Goal: Check status: Check status

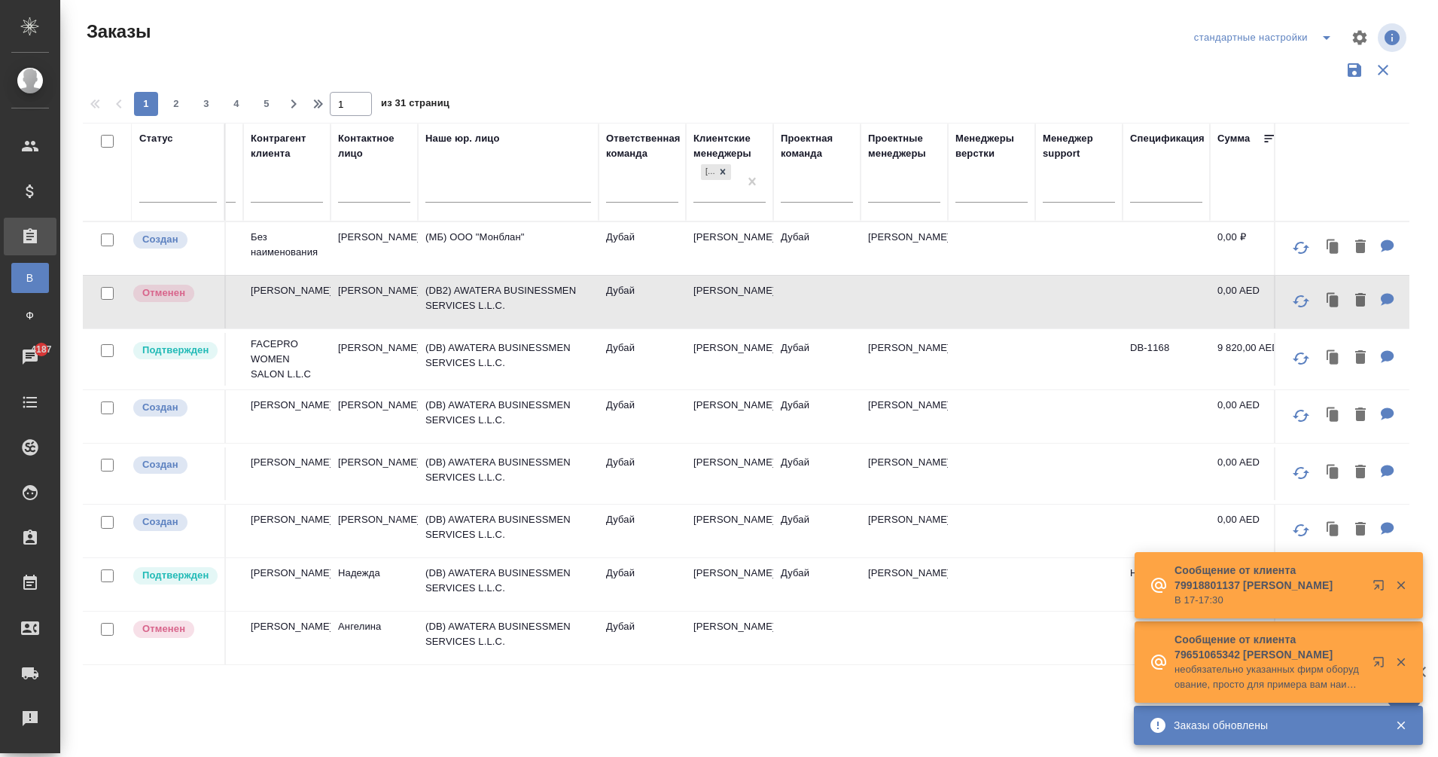
scroll to position [0, 642]
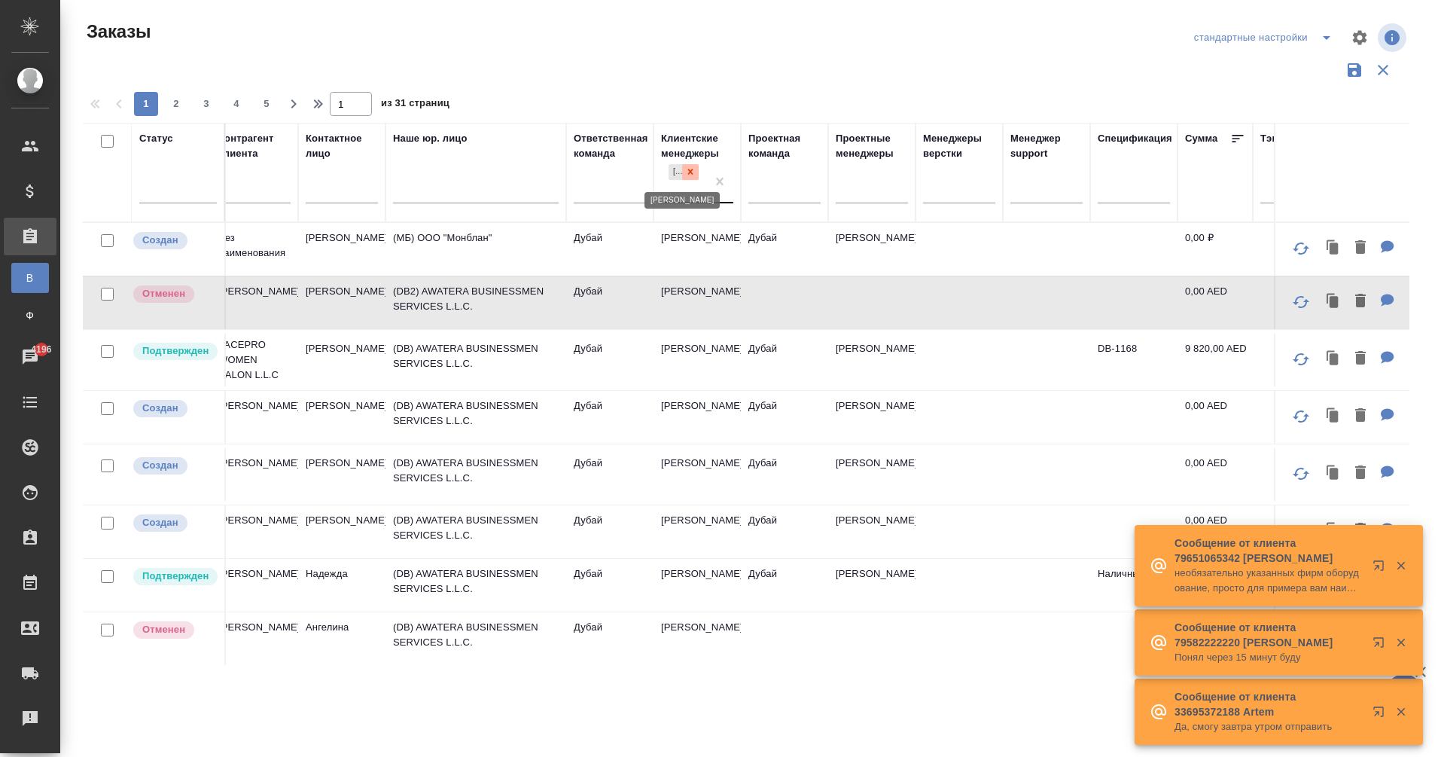
click at [694, 173] on icon at bounding box center [690, 171] width 11 height 11
click at [590, 178] on div at bounding box center [610, 187] width 72 height 22
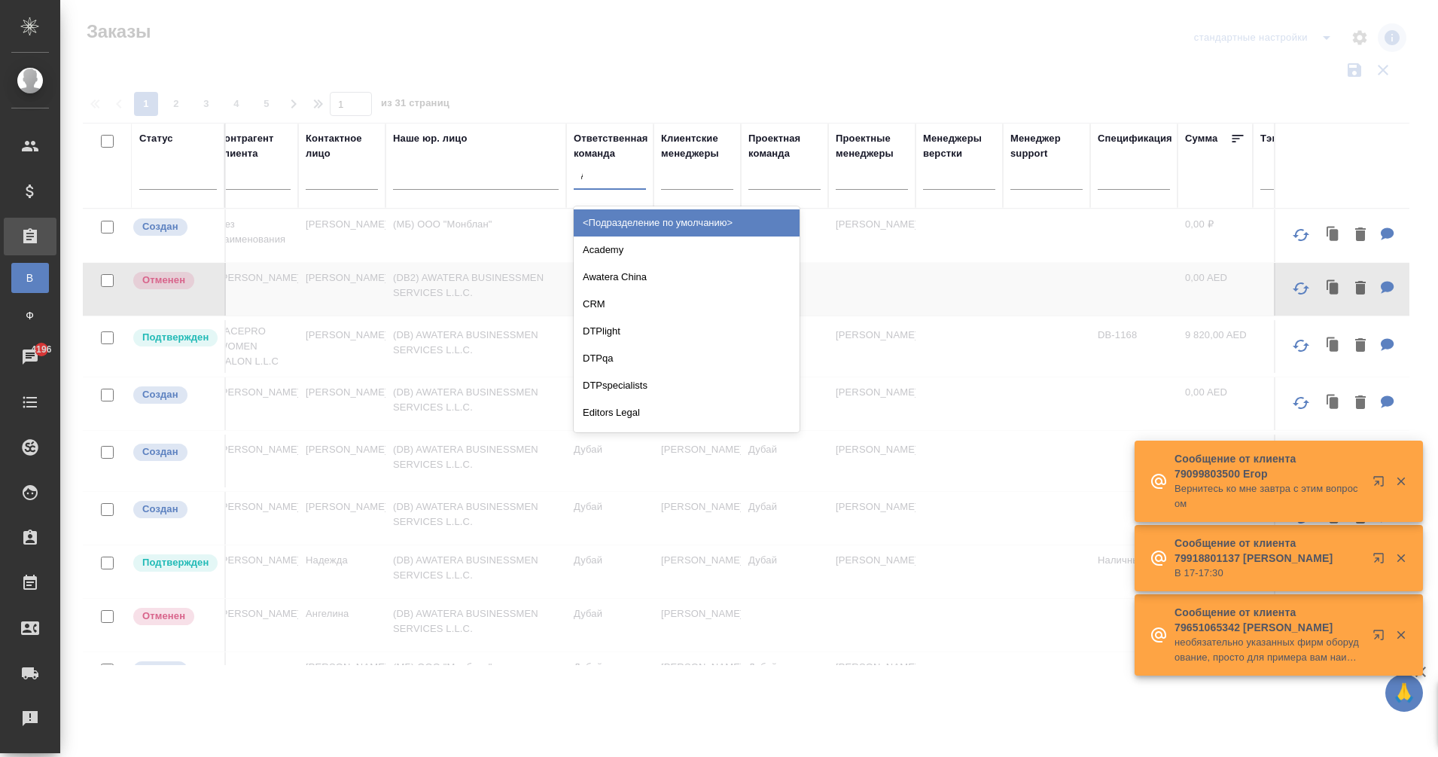
type input "дуба"
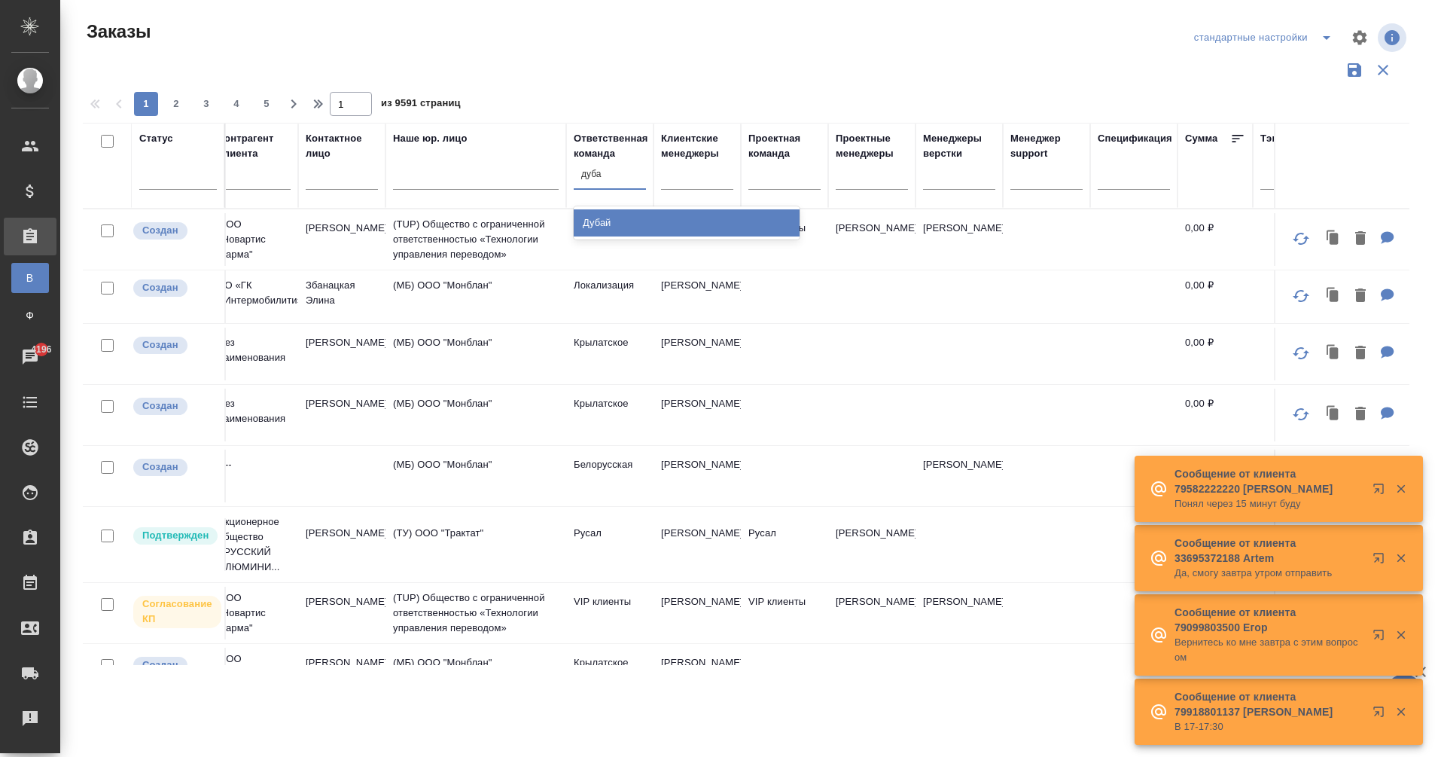
click at [614, 221] on div "Дубай" at bounding box center [687, 222] width 226 height 27
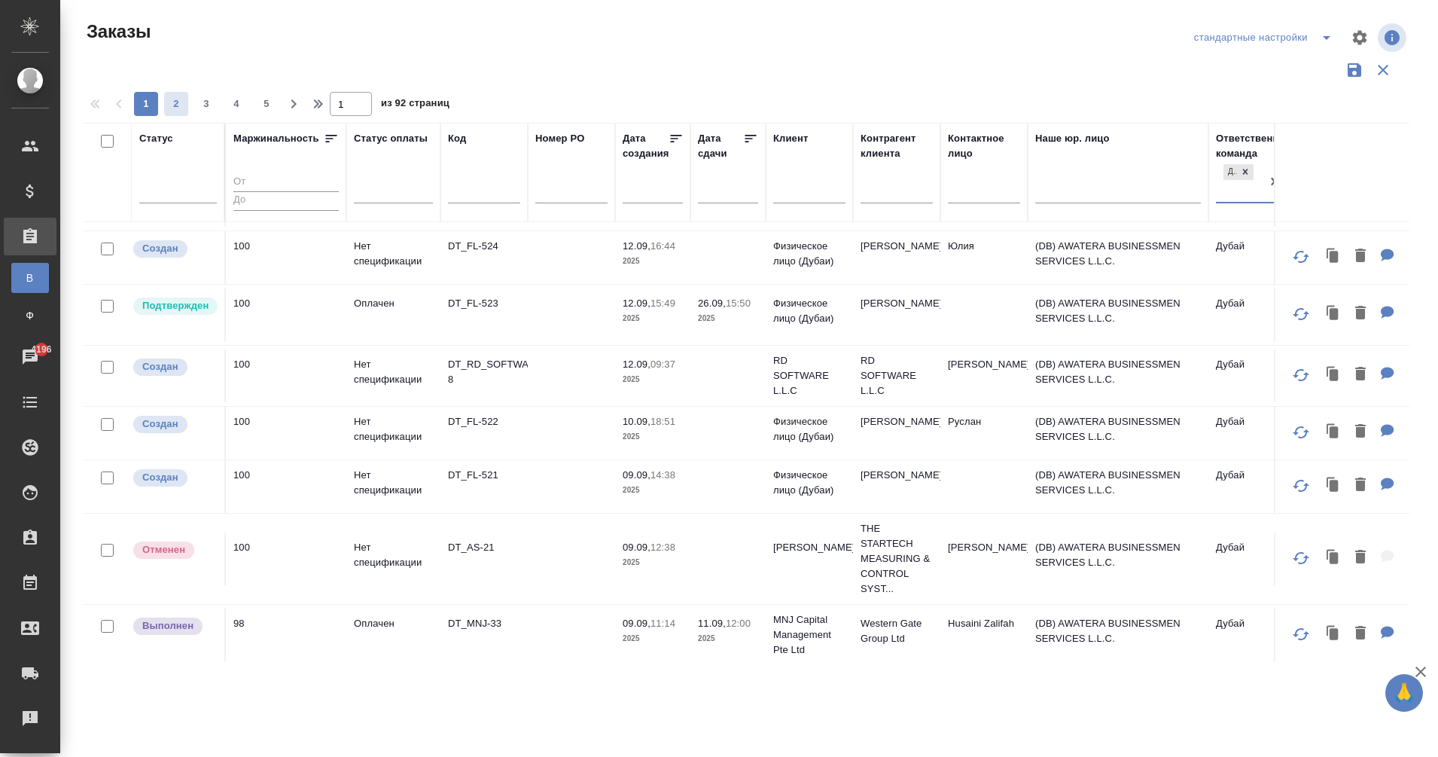
scroll to position [983, 0]
click at [172, 99] on span "2" at bounding box center [176, 103] width 24 height 15
type input "2"
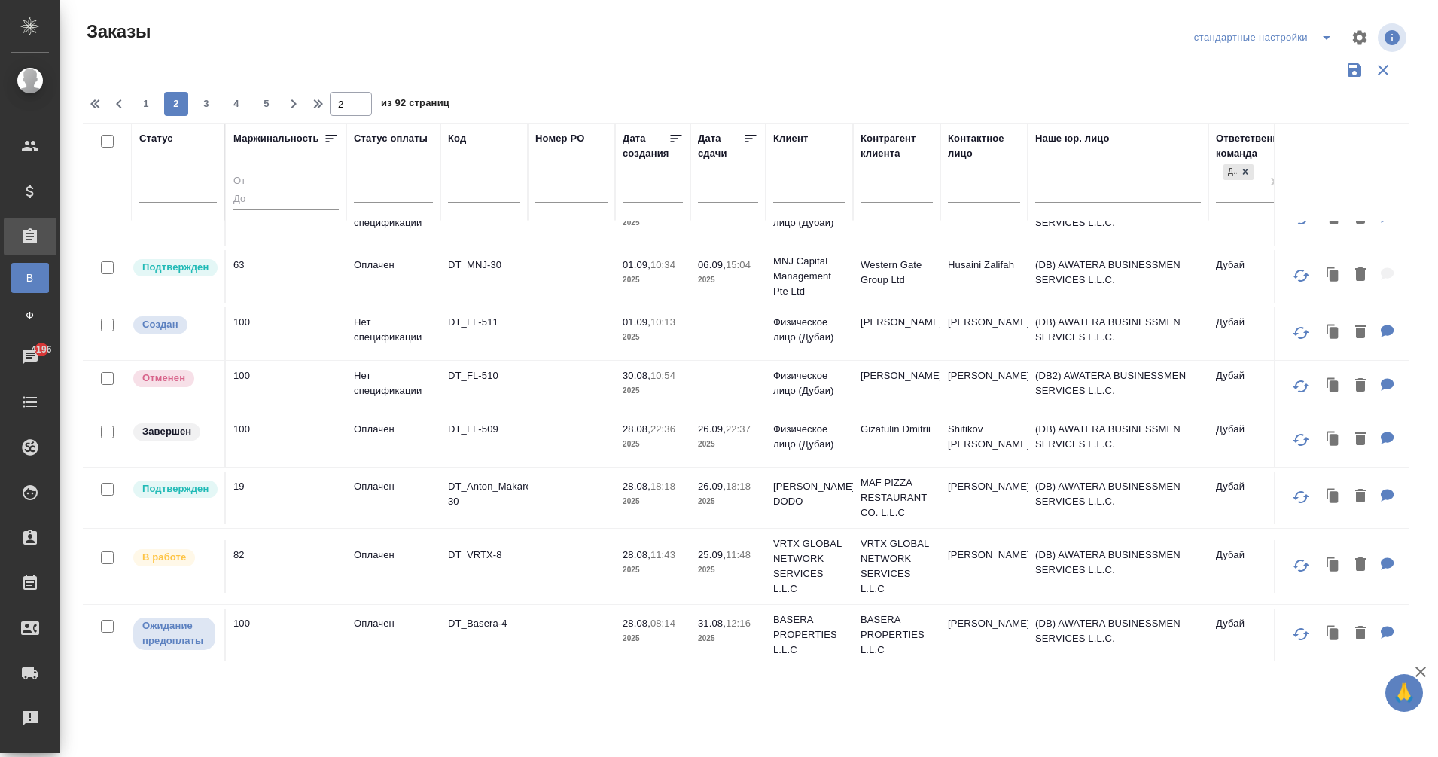
scroll to position [1013, 0]
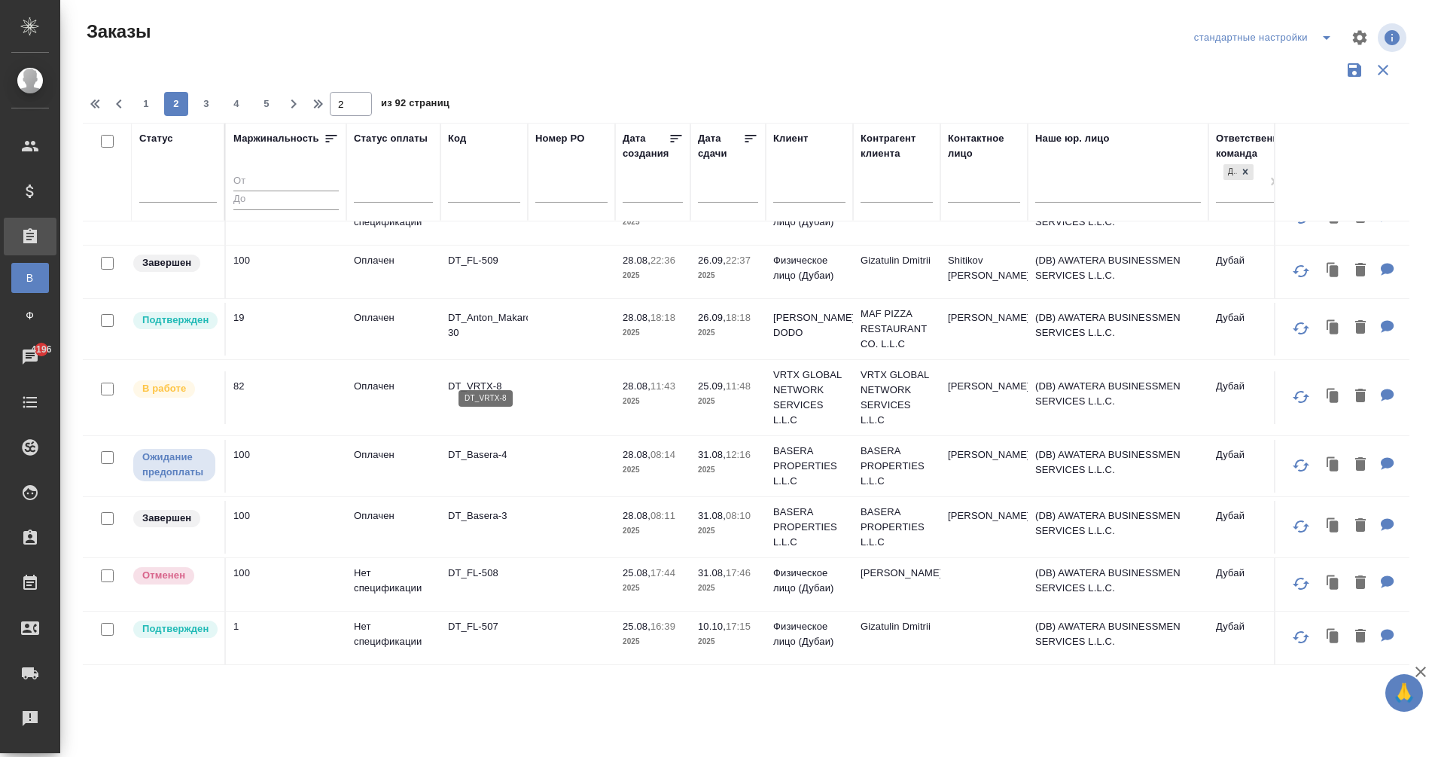
click at [483, 379] on p "DT_VRTX-8" at bounding box center [484, 386] width 72 height 15
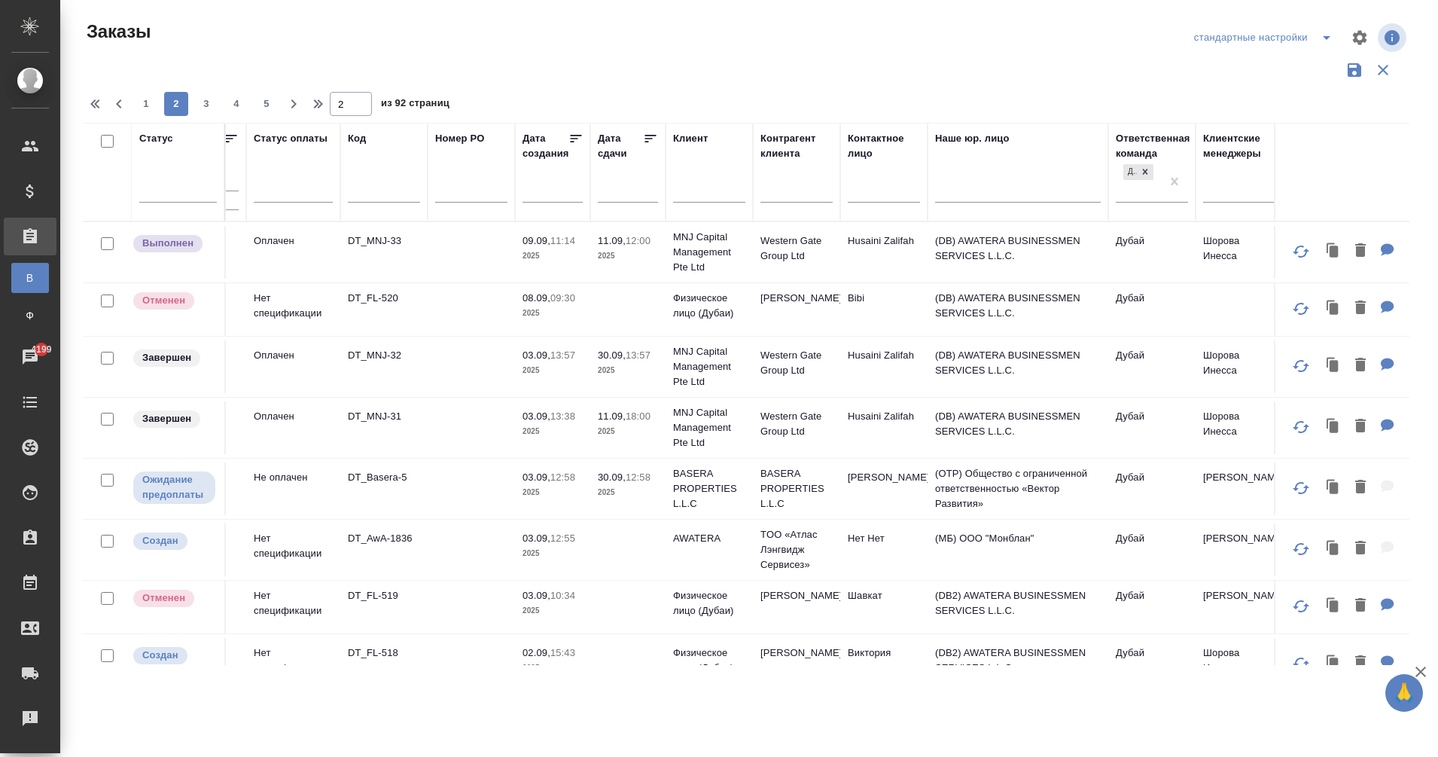
scroll to position [0, 0]
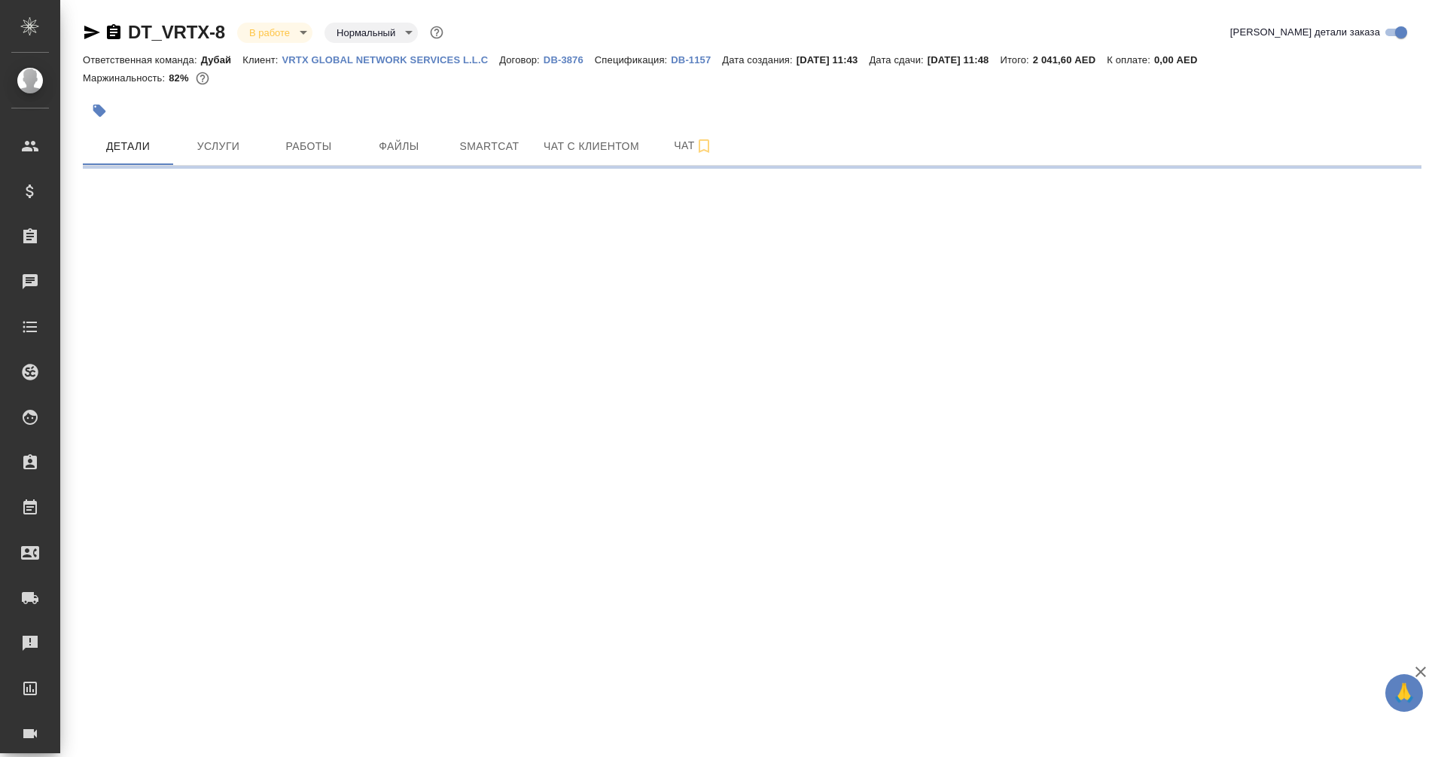
select select "RU"
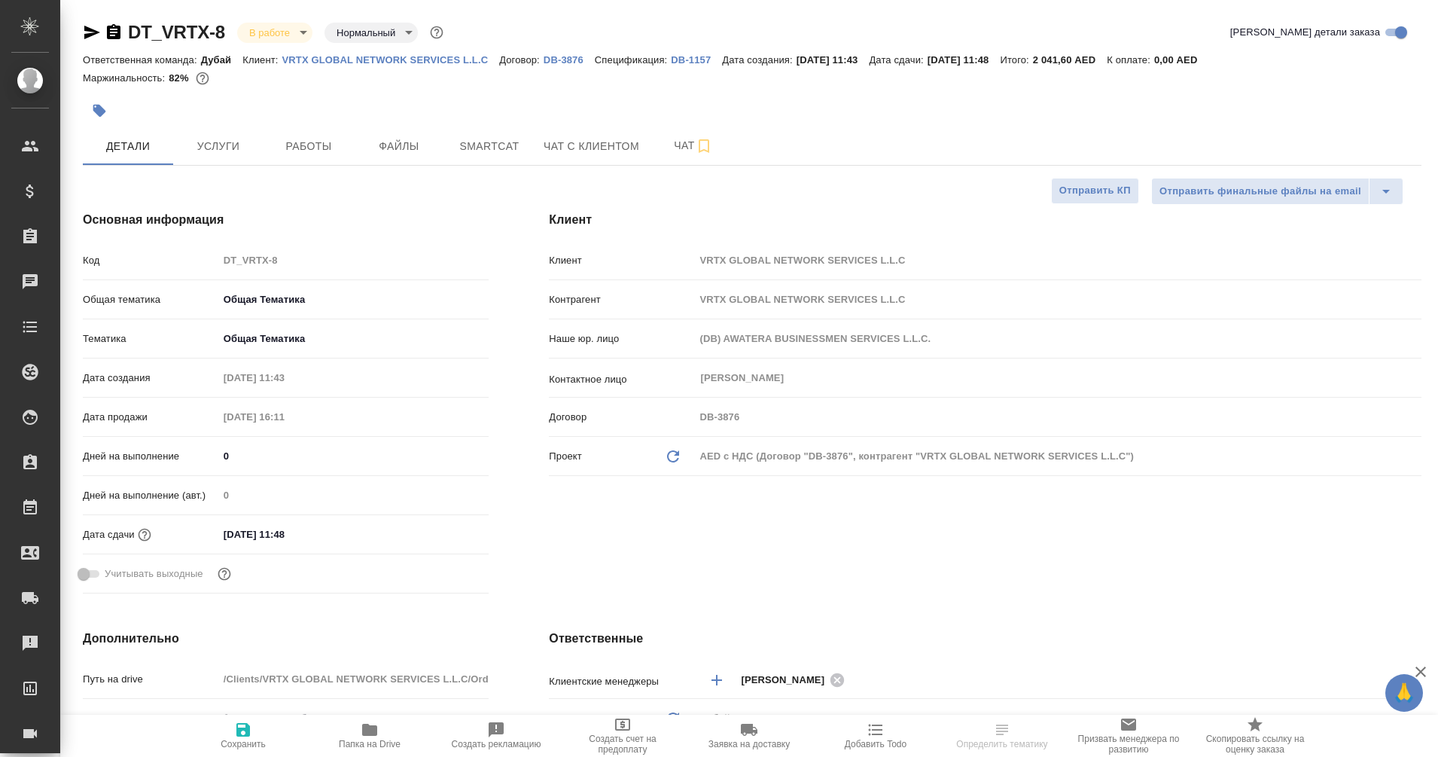
type textarea "x"
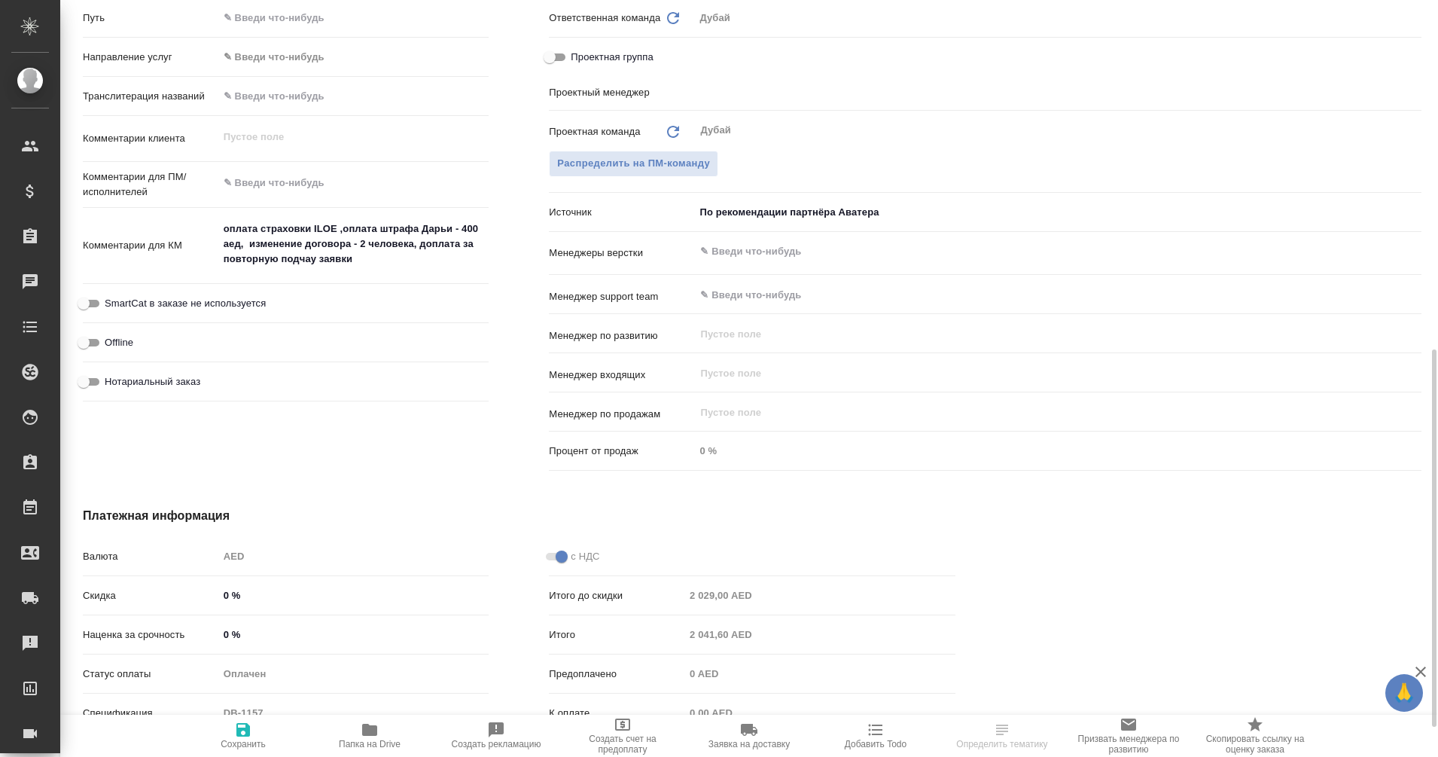
type input "[PERSON_NAME]"
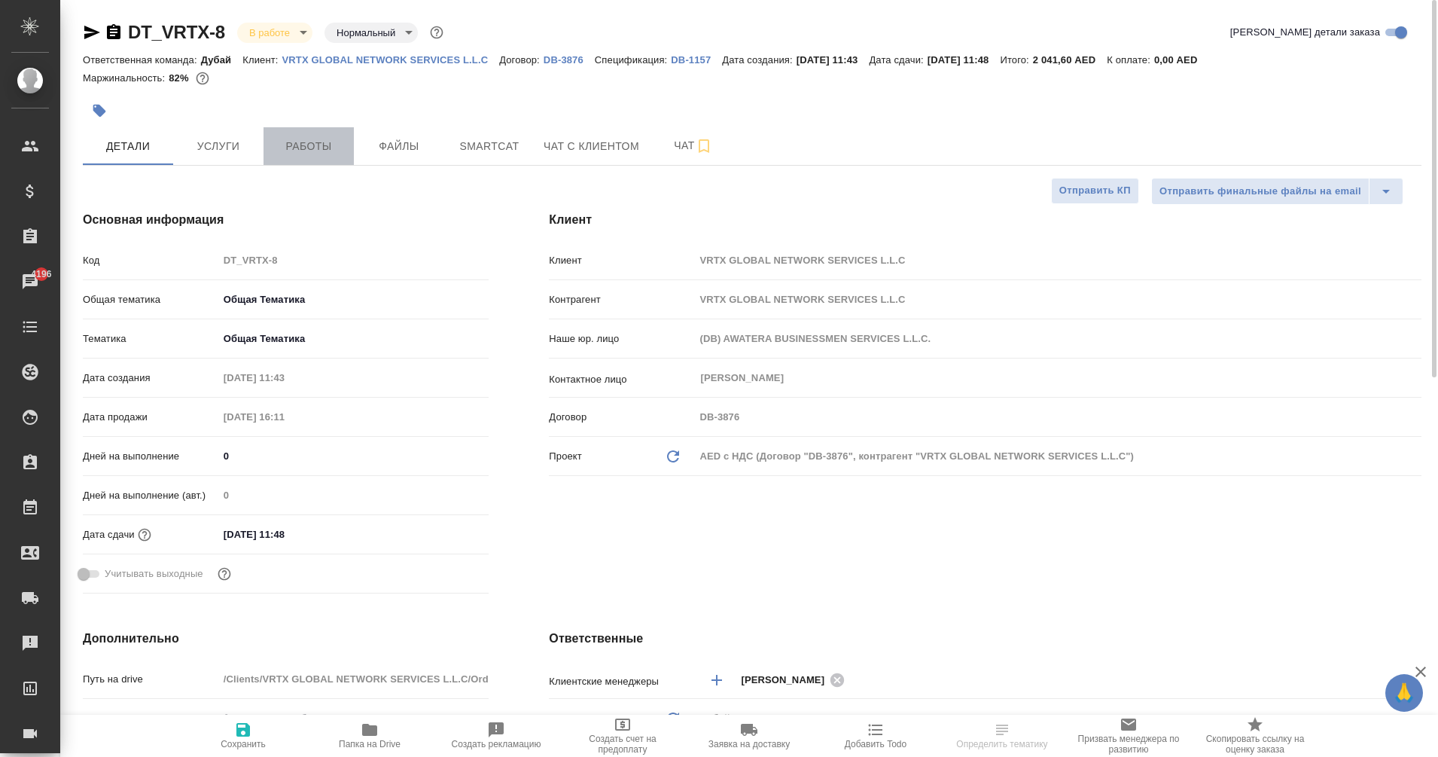
click at [326, 158] on button "Работы" at bounding box center [308, 146] width 90 height 38
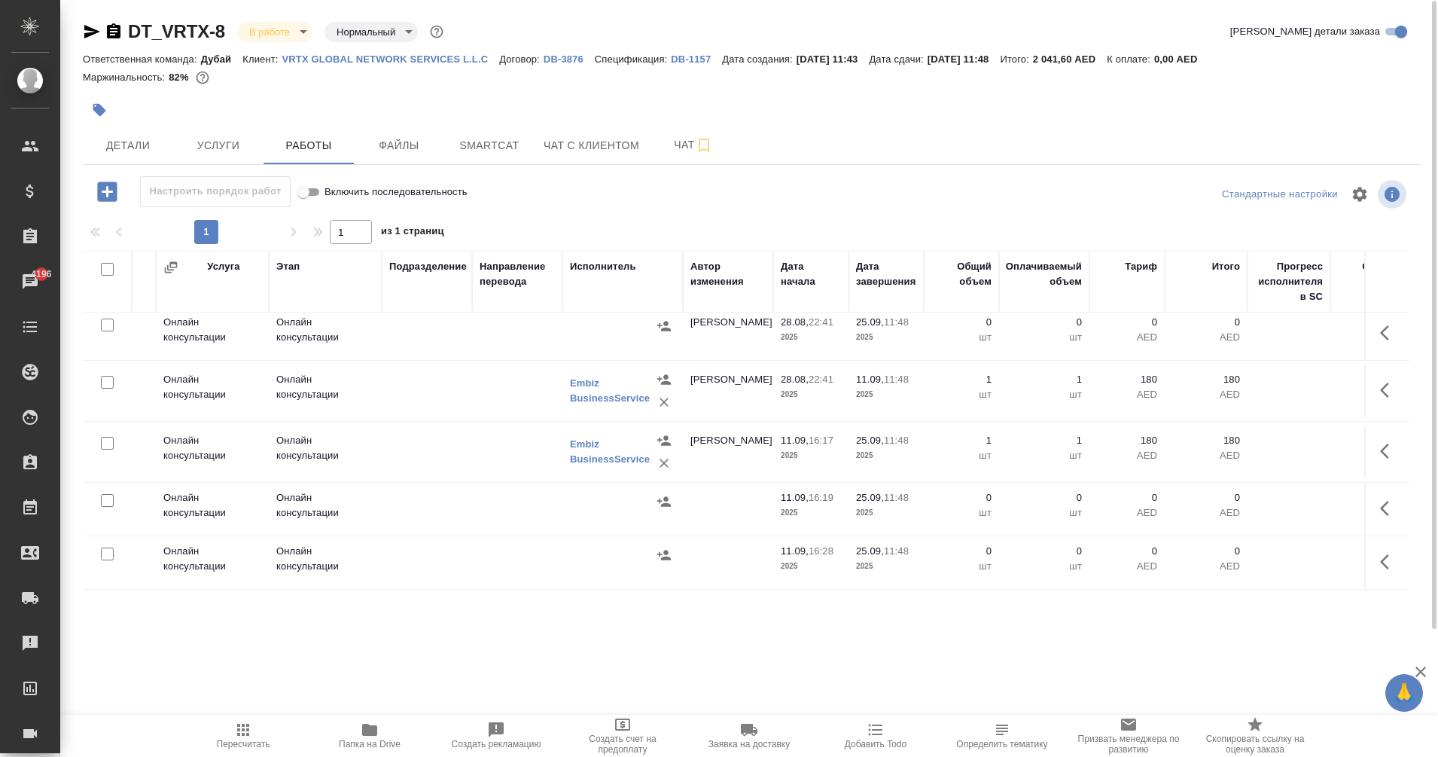
scroll to position [287, 157]
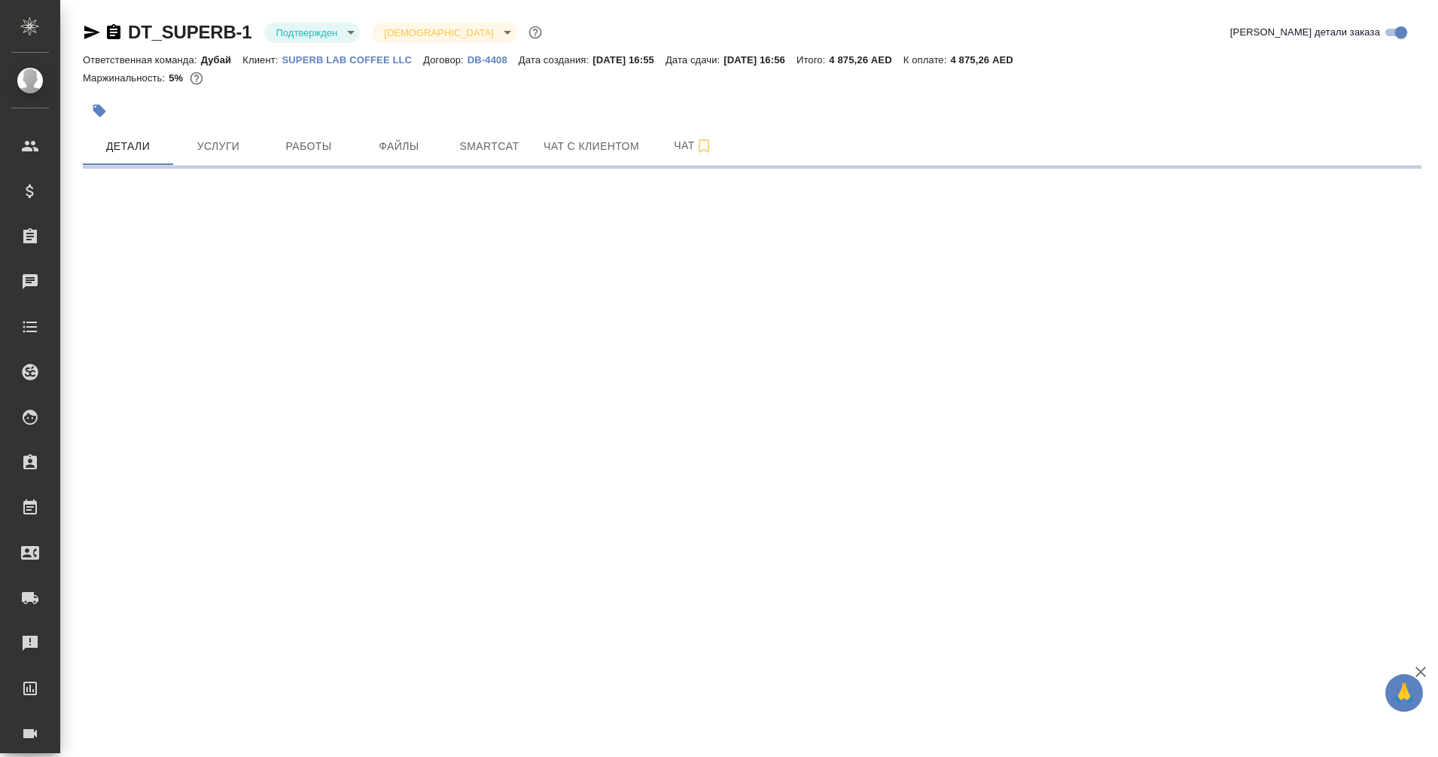
select select "RU"
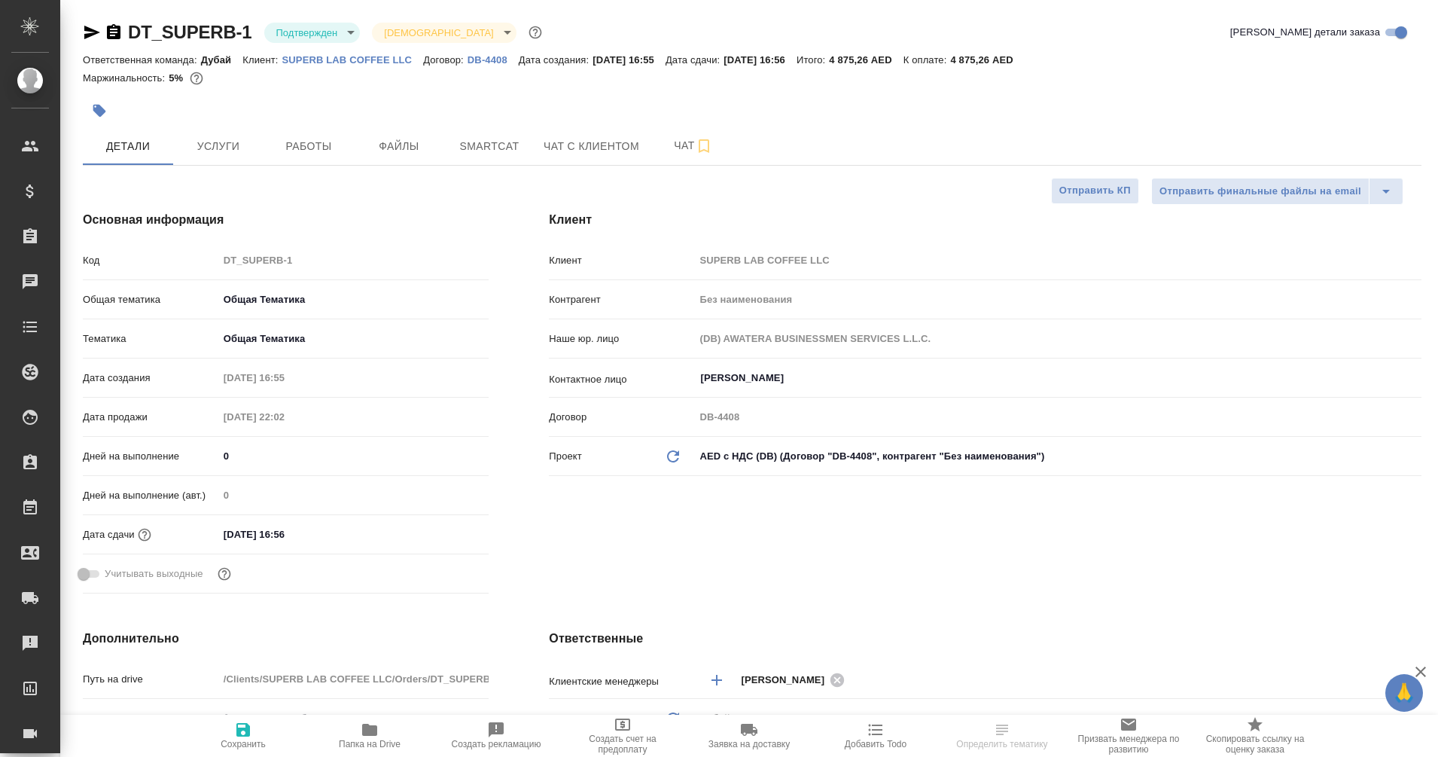
type textarea "x"
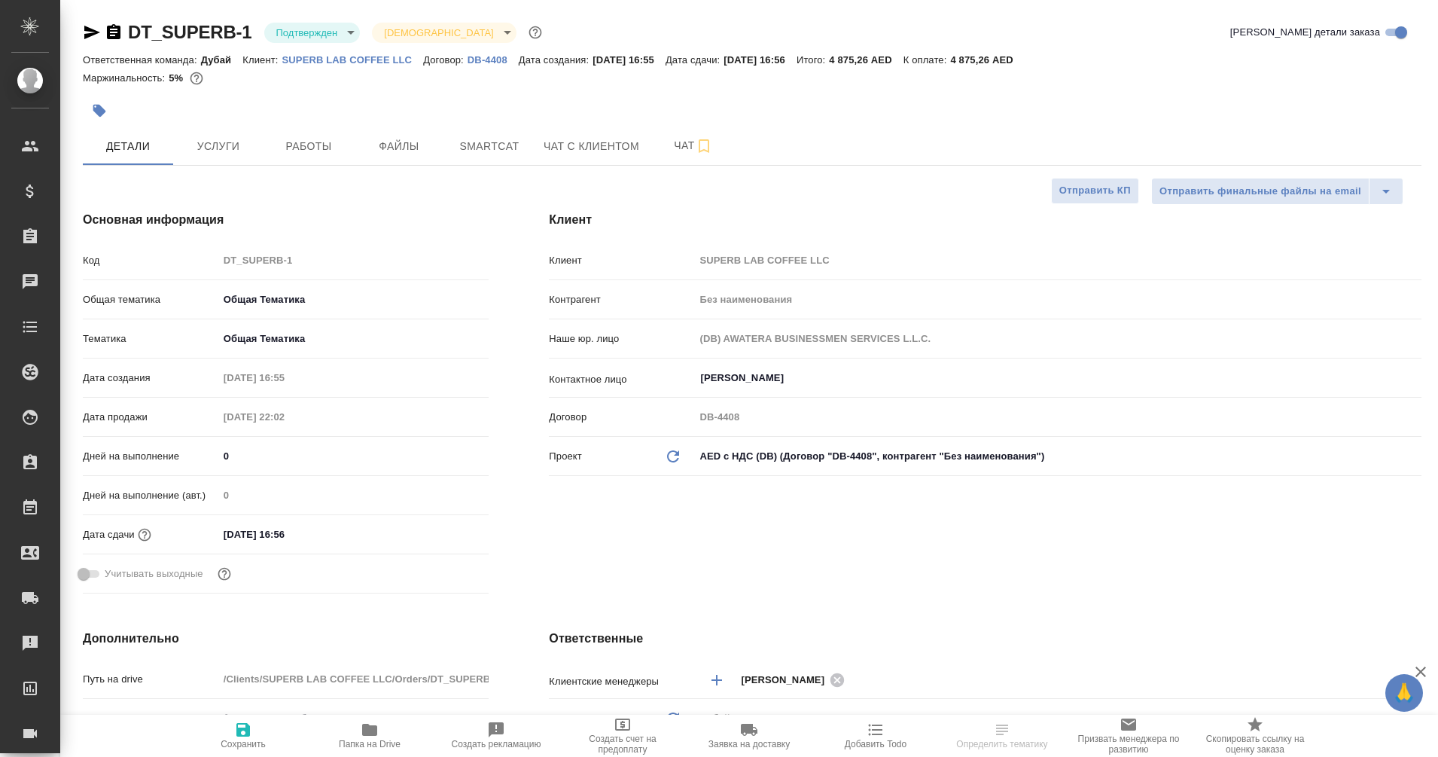
type textarea "x"
